Goal: Find specific page/section: Find specific page/section

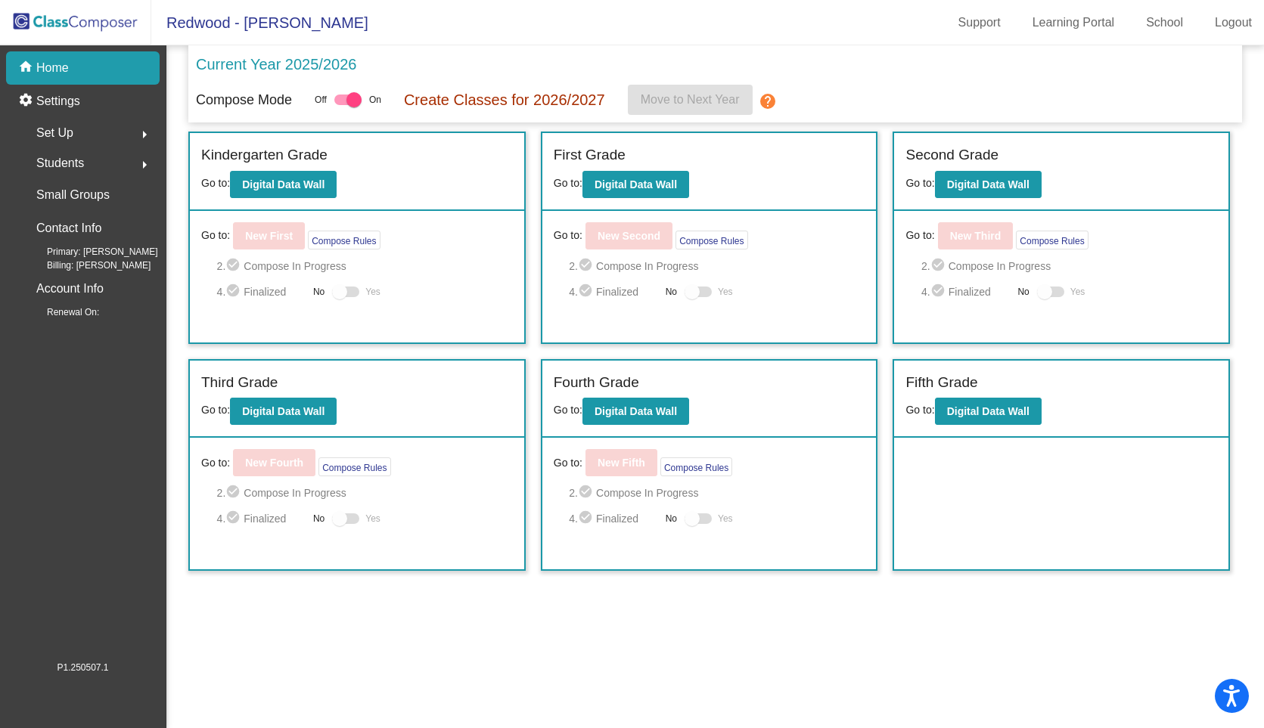
click at [343, 98] on div at bounding box center [347, 100] width 27 height 11
click at [342, 105] on input "checkbox" at bounding box center [341, 105] width 1 height 1
checkbox input "false"
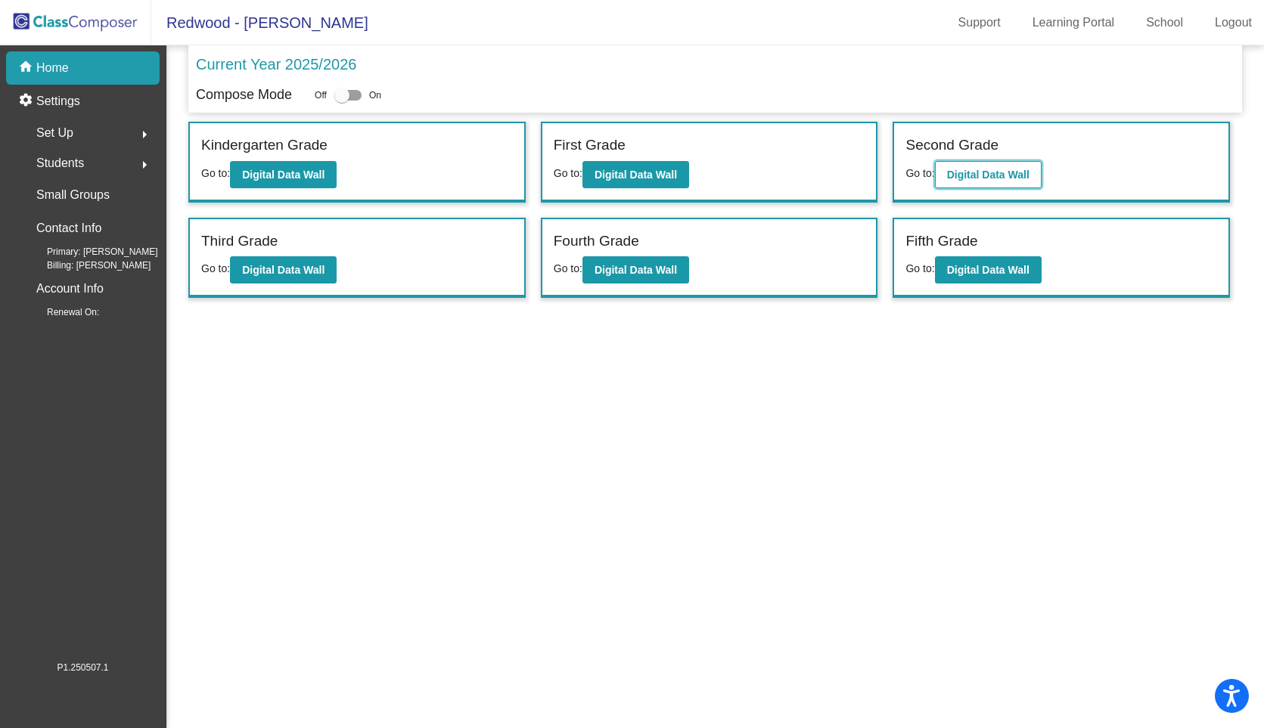
click at [990, 177] on b "Digital Data Wall" at bounding box center [988, 175] width 82 height 12
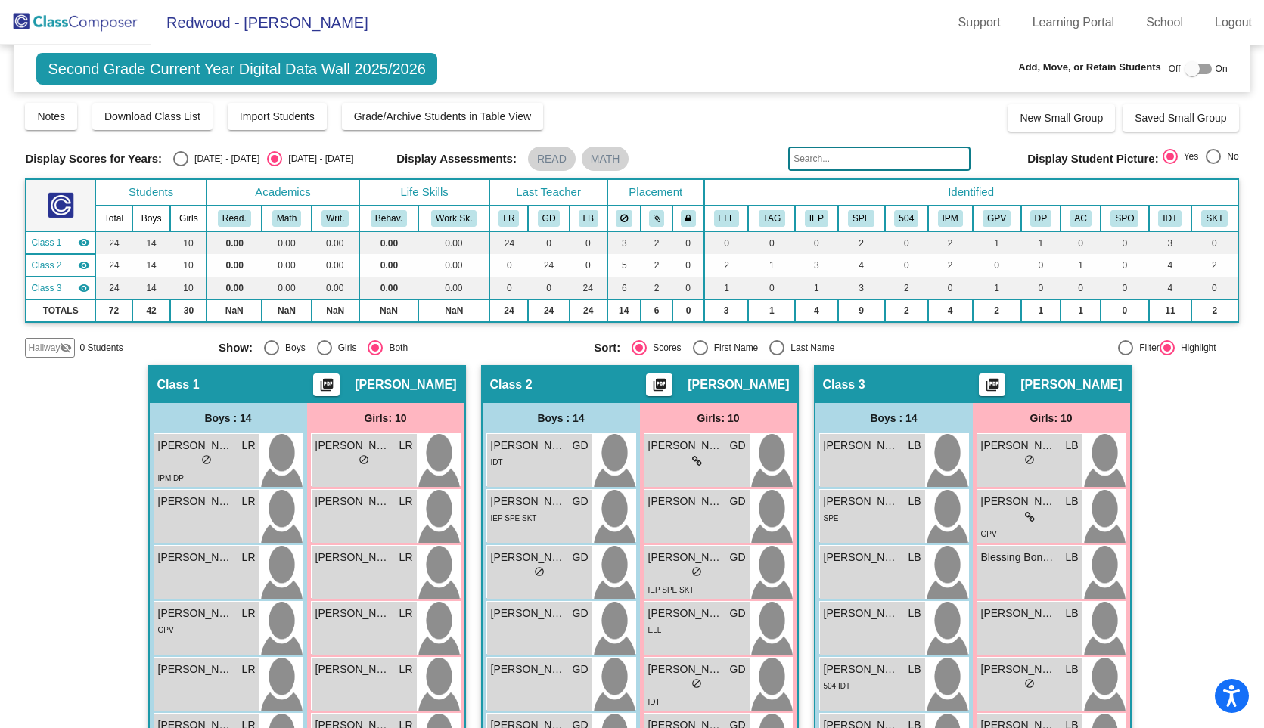
click at [180, 160] on div "Select an option" at bounding box center [180, 158] width 15 height 15
click at [180, 166] on input "2024 - 2025" at bounding box center [180, 166] width 1 height 1
radio input "true"
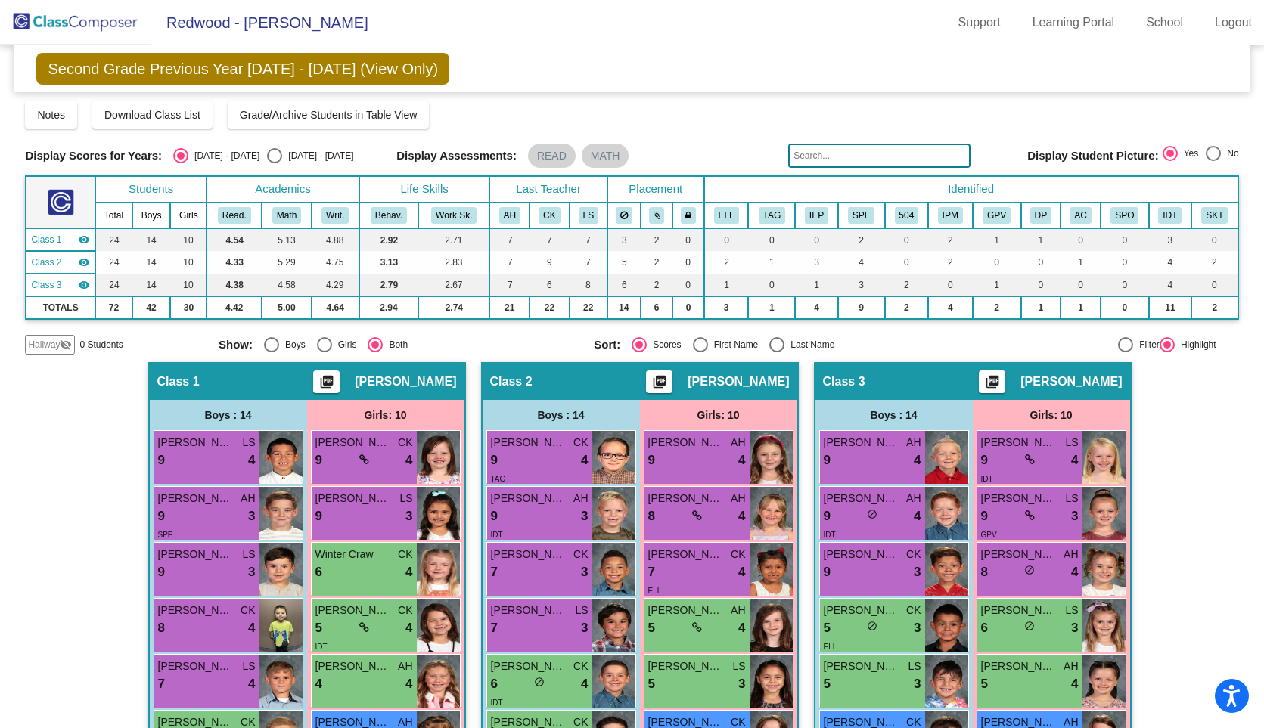
click at [74, 25] on img at bounding box center [75, 22] width 151 height 45
